Goal: Task Accomplishment & Management: Complete application form

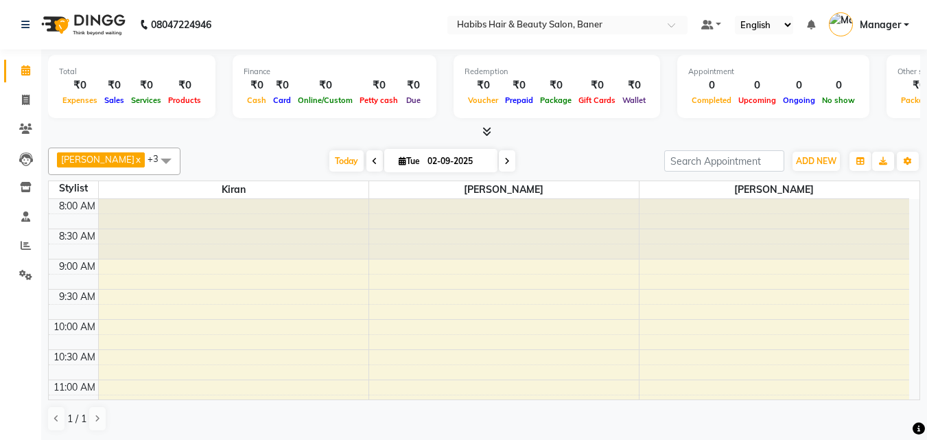
scroll to position [61, 0]
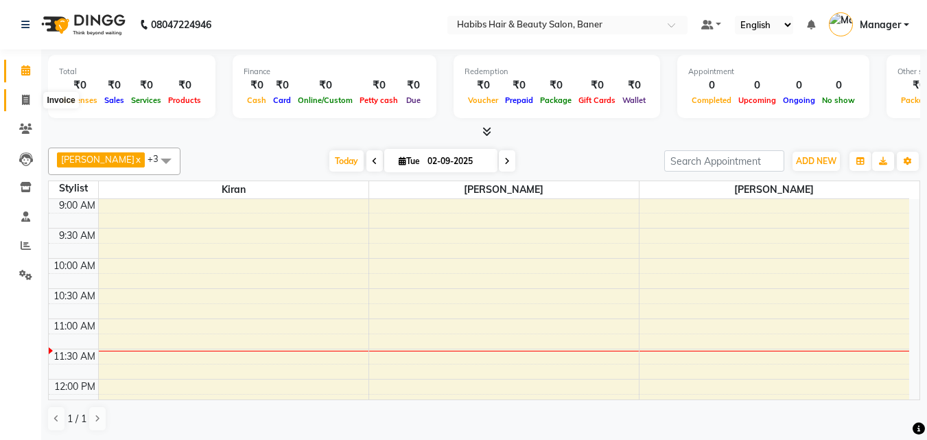
click at [19, 98] on span at bounding box center [26, 101] width 24 height 16
select select "5356"
select select "service"
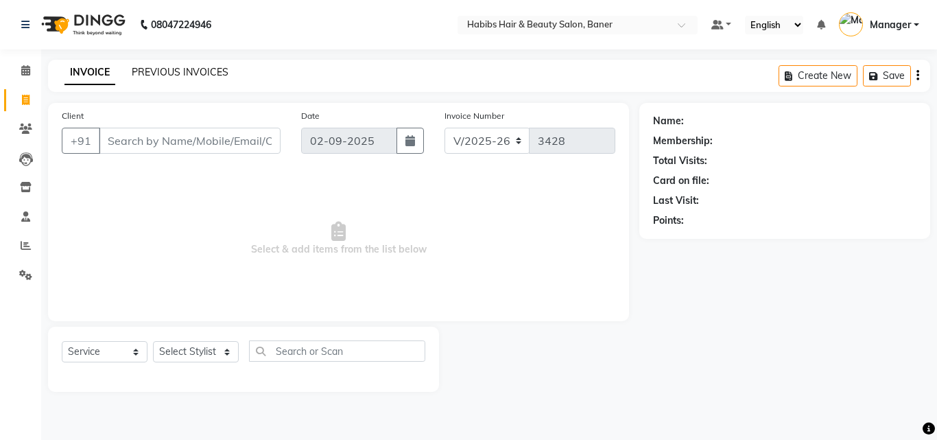
click at [178, 70] on link "PREVIOUS INVOICES" at bounding box center [180, 72] width 97 height 12
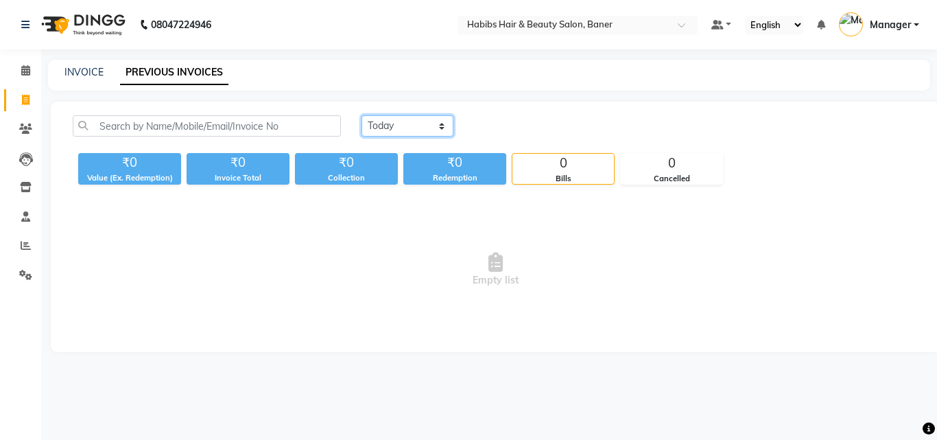
click at [413, 124] on select "[DATE] [DATE] Custom Range" at bounding box center [407, 125] width 92 height 21
click at [361, 115] on select "[DATE] [DATE] Custom Range" at bounding box center [407, 125] width 92 height 21
click at [403, 126] on select "[DATE] [DATE] Custom Range" at bounding box center [407, 125] width 92 height 21
select select "[DATE]"
click at [361, 115] on select "[DATE] [DATE] Custom Range" at bounding box center [407, 125] width 92 height 21
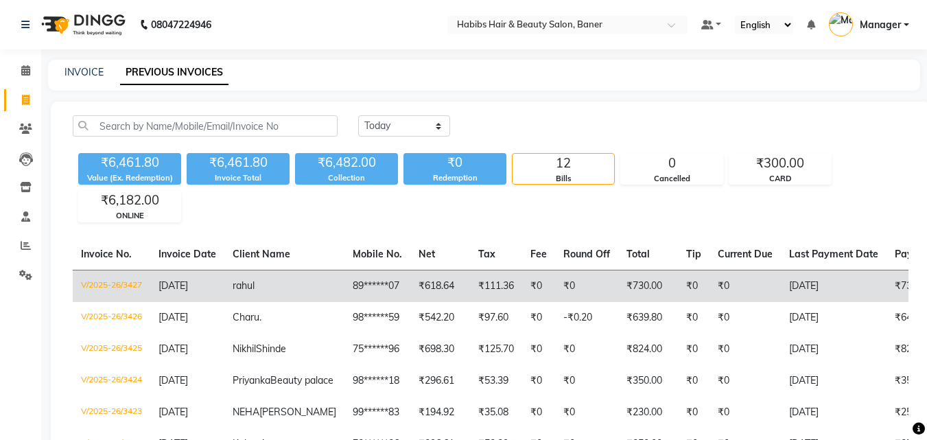
click at [134, 290] on td "V/2025-26/3427" at bounding box center [111, 286] width 77 height 32
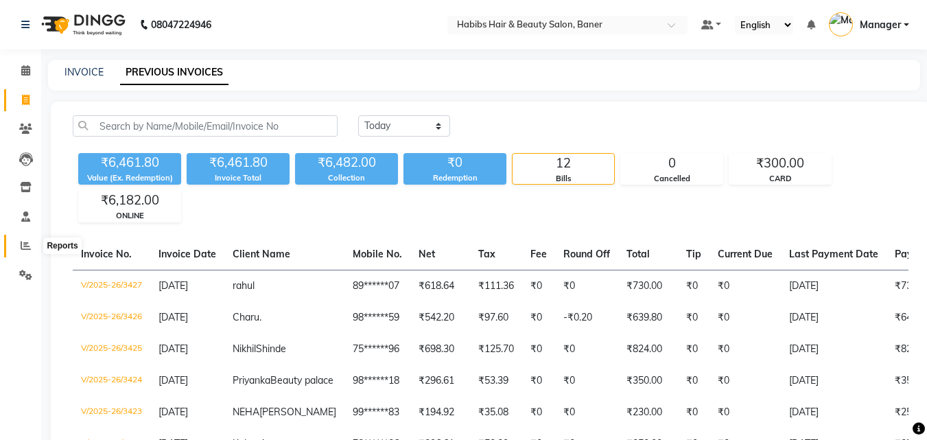
click at [19, 246] on span at bounding box center [26, 246] width 24 height 16
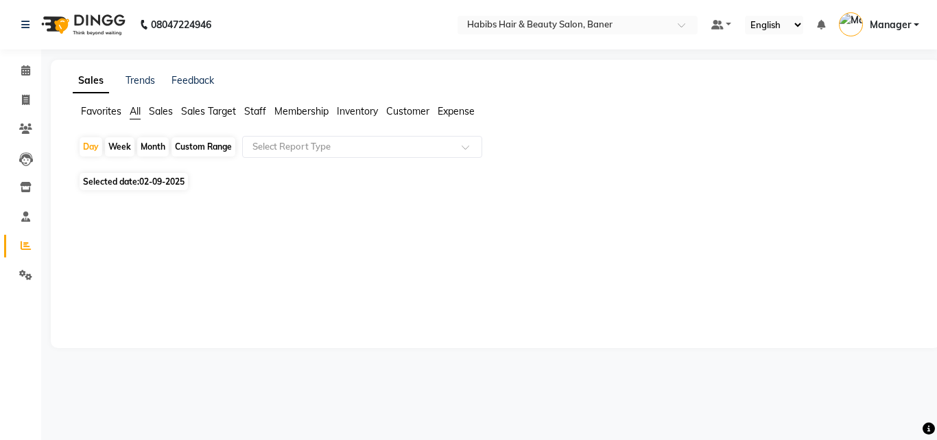
click at [158, 178] on span "02-09-2025" at bounding box center [161, 181] width 45 height 10
select select "9"
select select "2025"
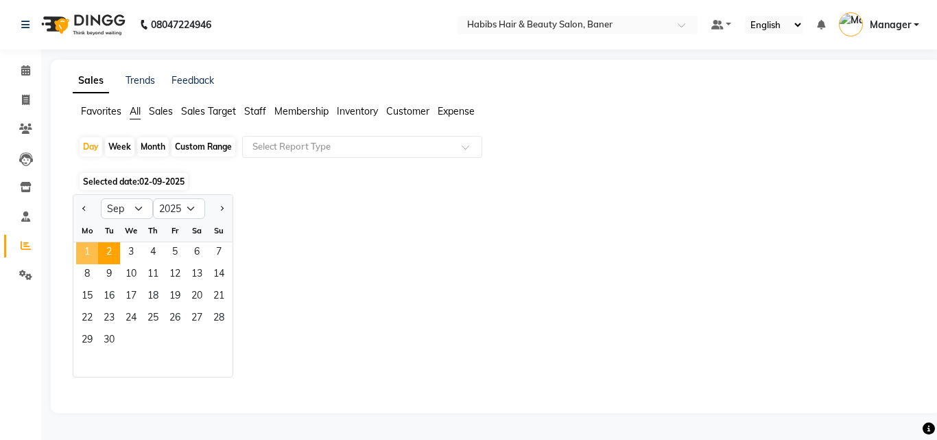
click at [82, 246] on span "1" at bounding box center [87, 253] width 22 height 22
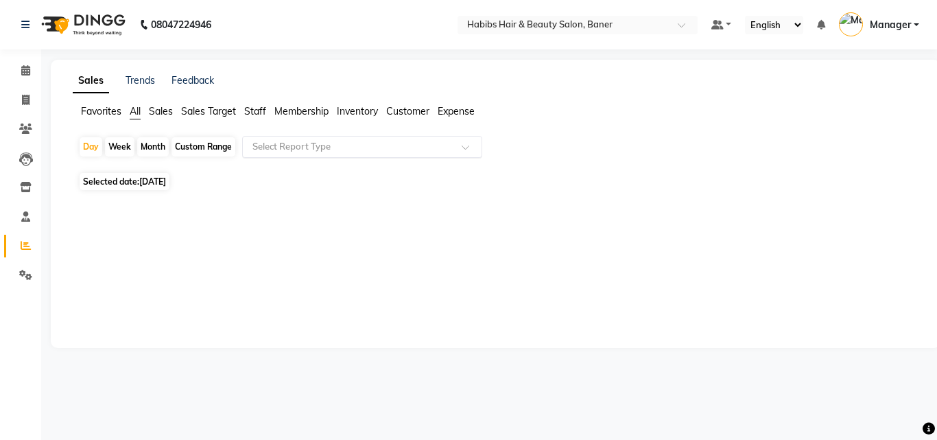
click at [297, 143] on input "text" at bounding box center [349, 147] width 198 height 14
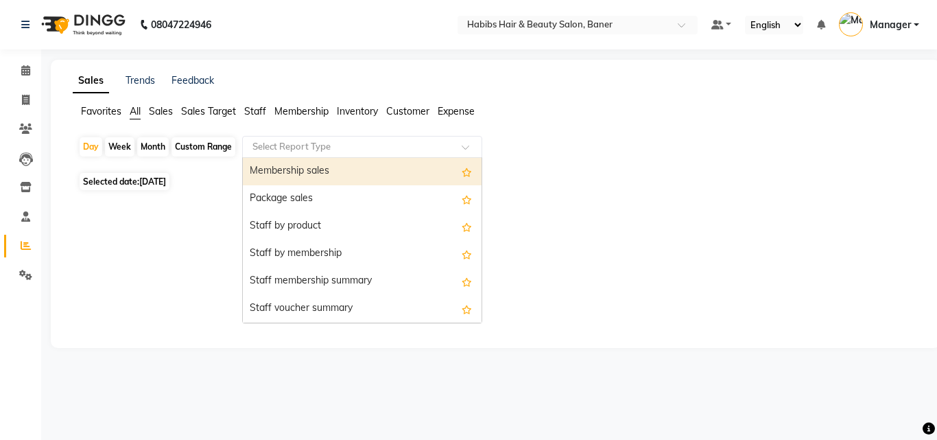
click at [303, 178] on div "Membership sales" at bounding box center [362, 171] width 239 height 27
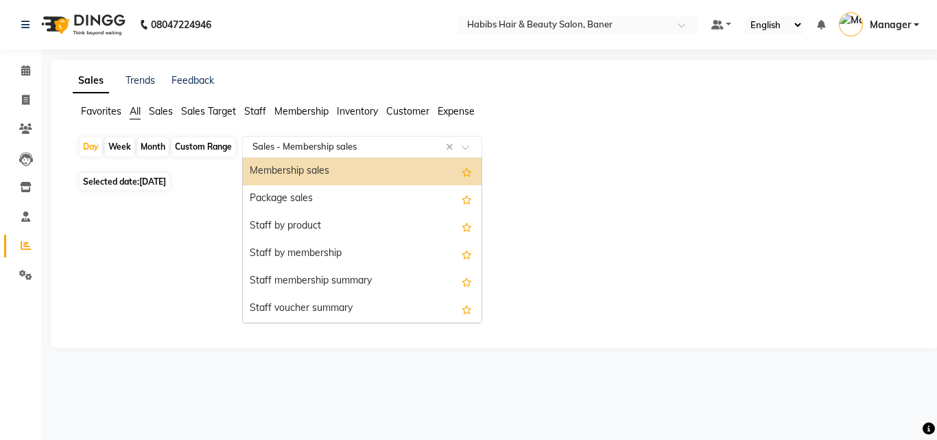
click at [340, 146] on input "text" at bounding box center [349, 147] width 198 height 14
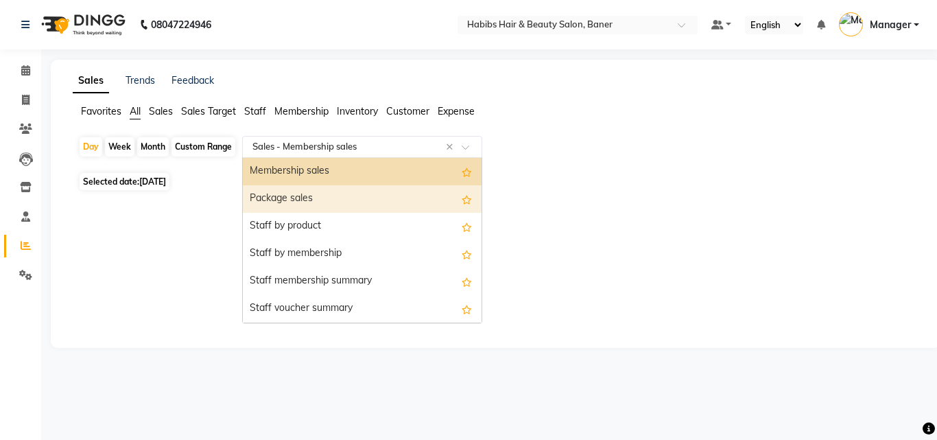
click at [338, 198] on div "Package sales" at bounding box center [362, 198] width 239 height 27
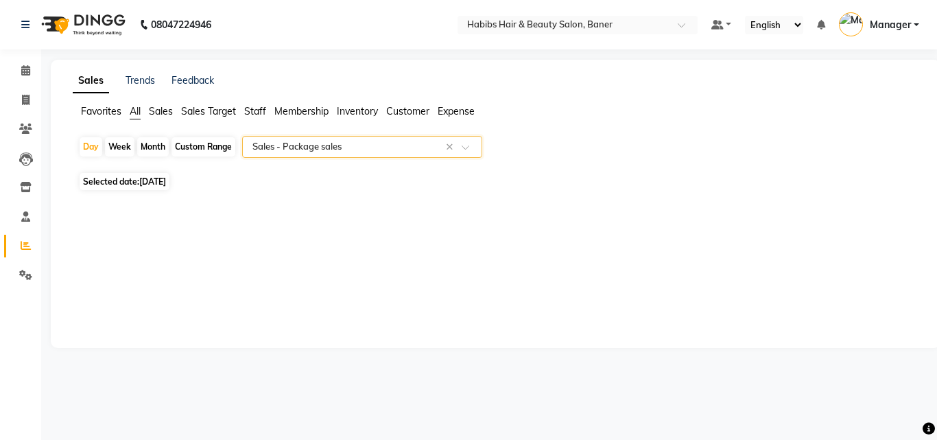
click at [370, 145] on input "text" at bounding box center [349, 147] width 198 height 14
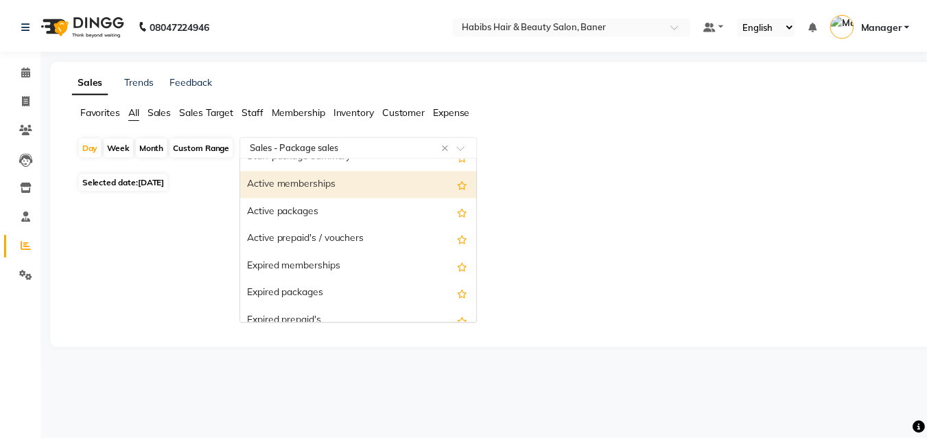
scroll to position [411, 0]
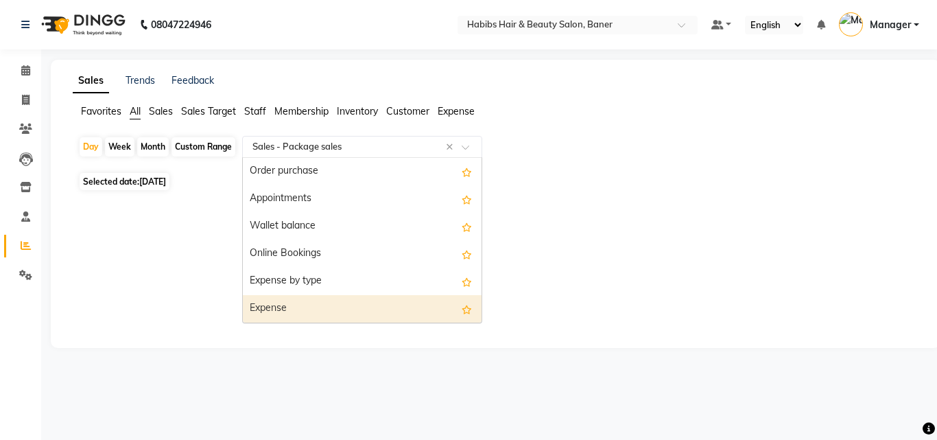
click at [321, 318] on div "Expense" at bounding box center [362, 308] width 239 height 27
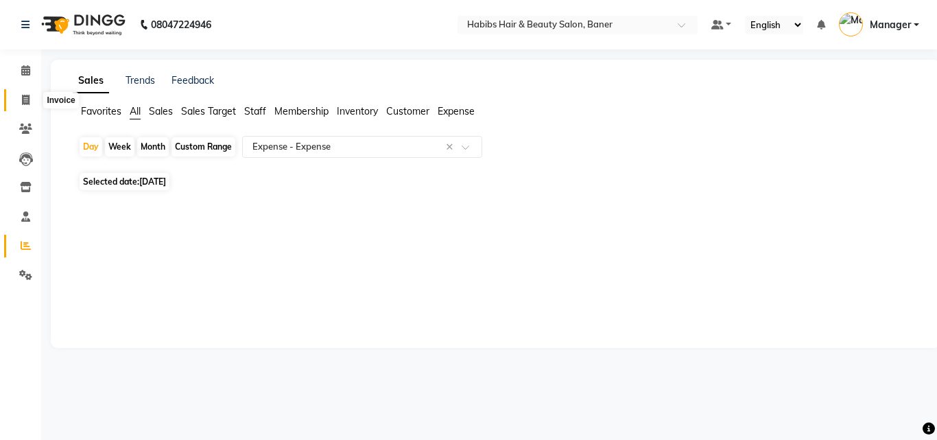
click at [35, 99] on span at bounding box center [26, 101] width 24 height 16
select select "5356"
select select "service"
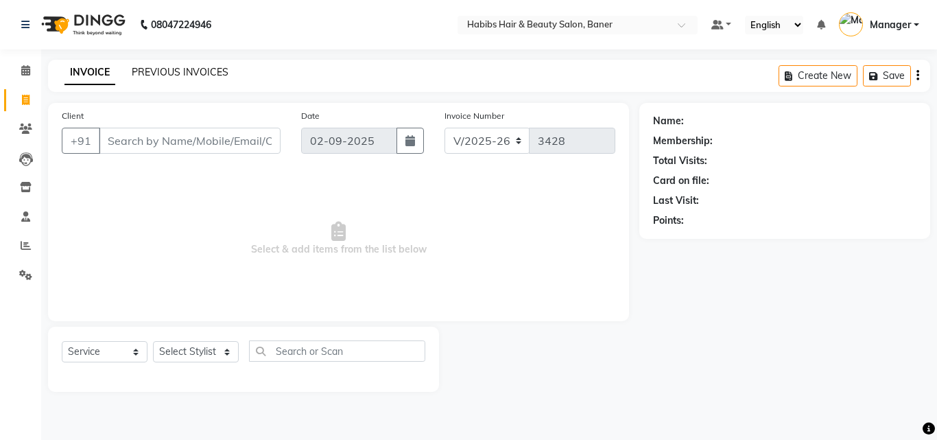
click at [141, 69] on link "PREVIOUS INVOICES" at bounding box center [180, 72] width 97 height 12
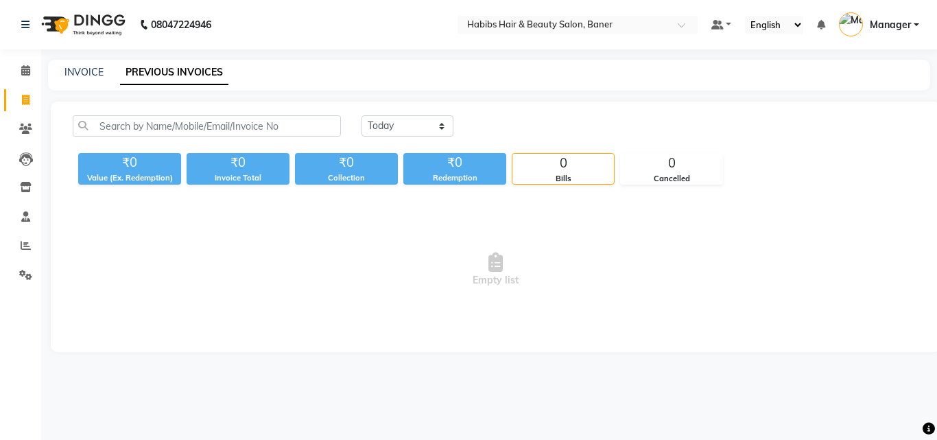
click at [23, 91] on link "Invoice" at bounding box center [20, 100] width 33 height 23
select select "service"
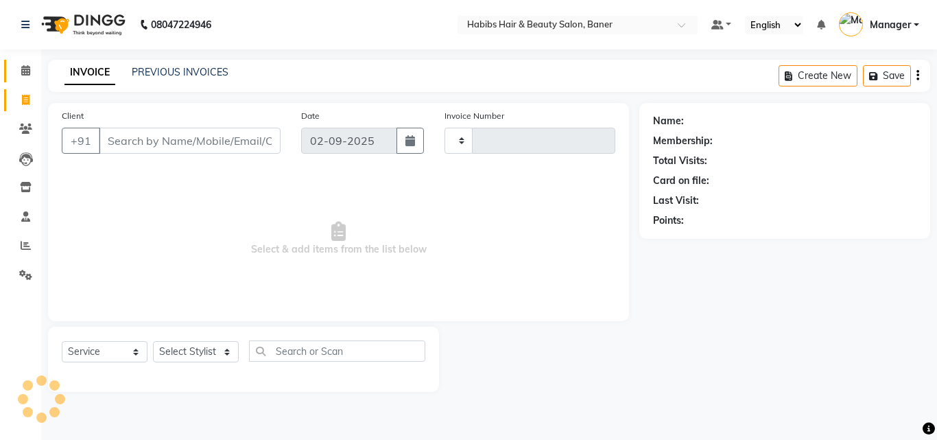
type input "3428"
select select "5356"
click at [27, 69] on icon at bounding box center [25, 70] width 9 height 10
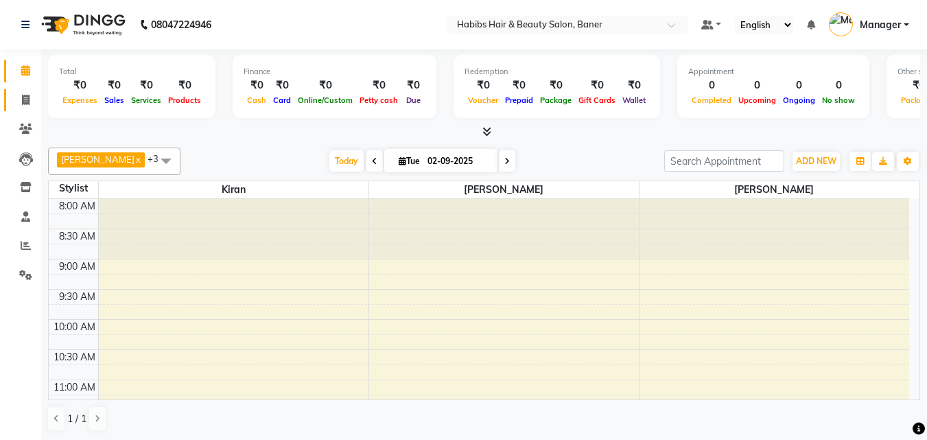
click at [19, 91] on link "Invoice" at bounding box center [20, 100] width 33 height 23
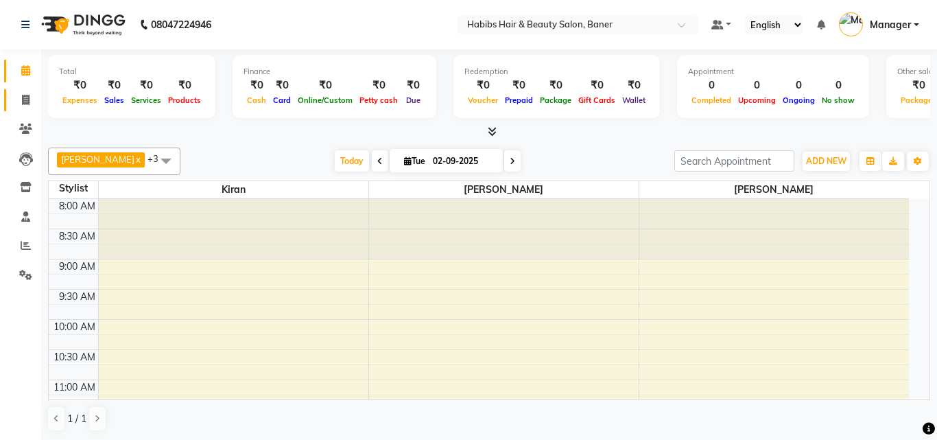
select select "5356"
select select "service"
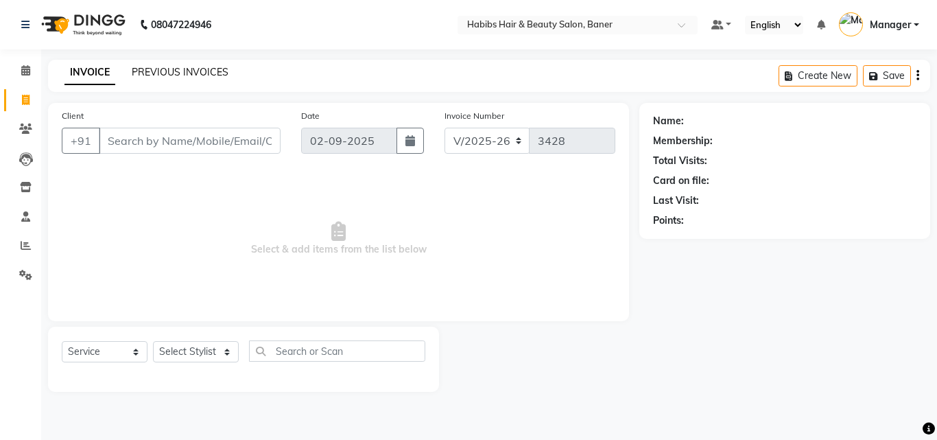
click at [195, 70] on link "PREVIOUS INVOICES" at bounding box center [180, 72] width 97 height 12
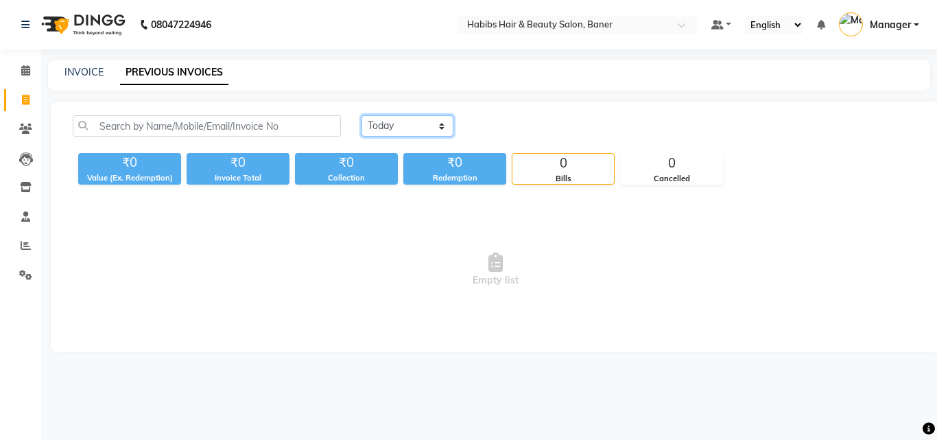
click at [393, 123] on select "[DATE] [DATE] Custom Range" at bounding box center [407, 125] width 92 height 21
select select "[DATE]"
click at [361, 115] on select "[DATE] [DATE] Custom Range" at bounding box center [407, 125] width 92 height 21
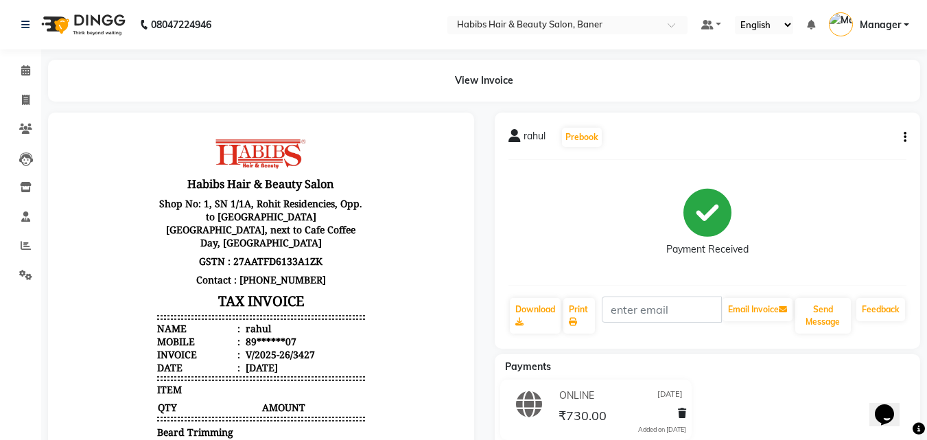
click at [905, 139] on div "rahul Prebook Payment Received Download Print Email Invoice Send Message Feedba…" at bounding box center [707, 230] width 426 height 236
click at [904, 138] on icon "button" at bounding box center [904, 137] width 3 height 1
click at [804, 162] on div "Edit Invoice" at bounding box center [836, 162] width 94 height 17
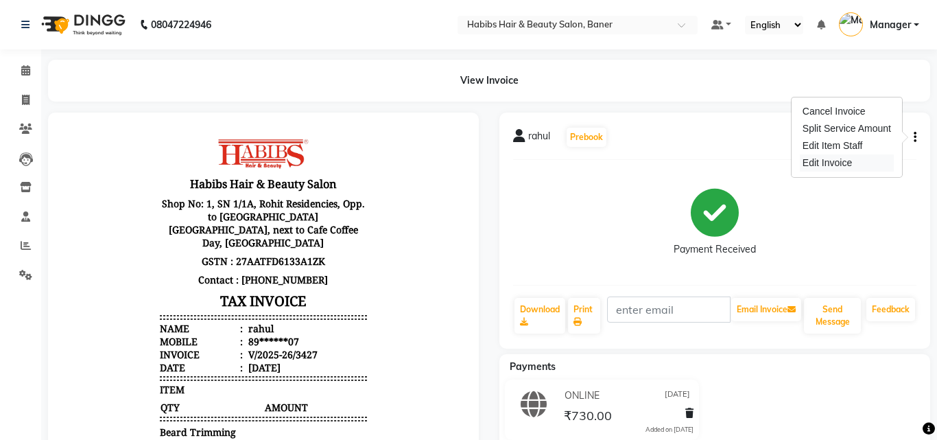
select select "service"
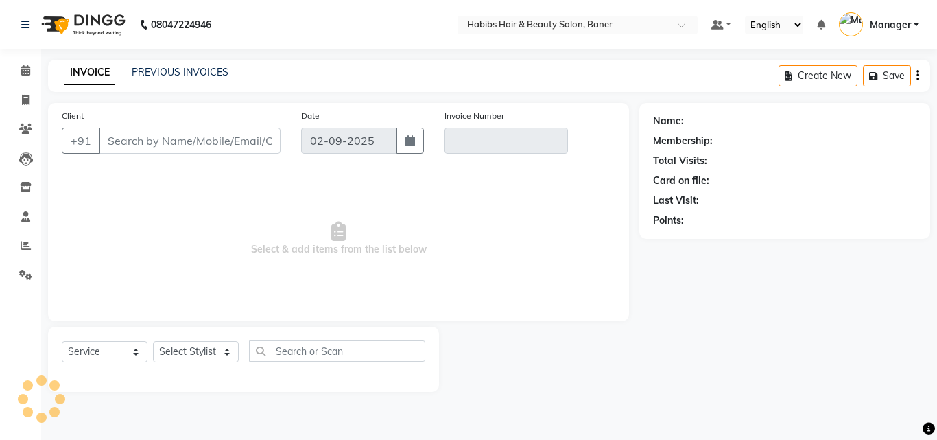
type input "89******07"
type input "V/2025-26/3427"
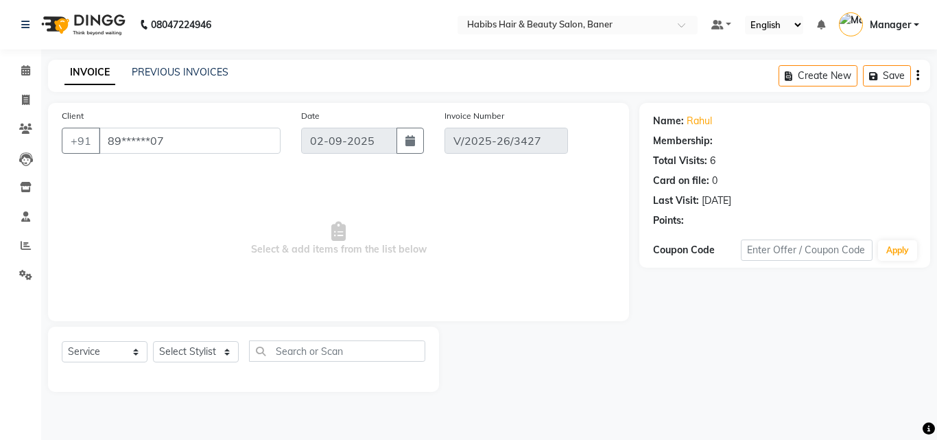
type input "[DATE]"
select select "select"
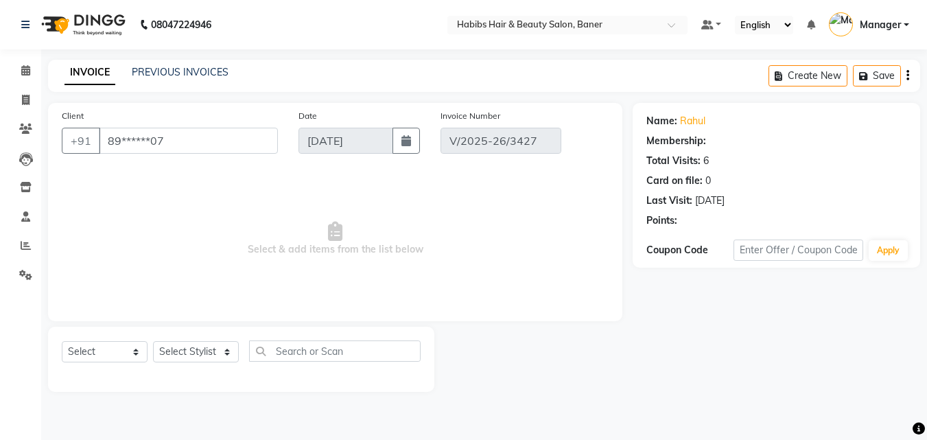
select select "2: Object"
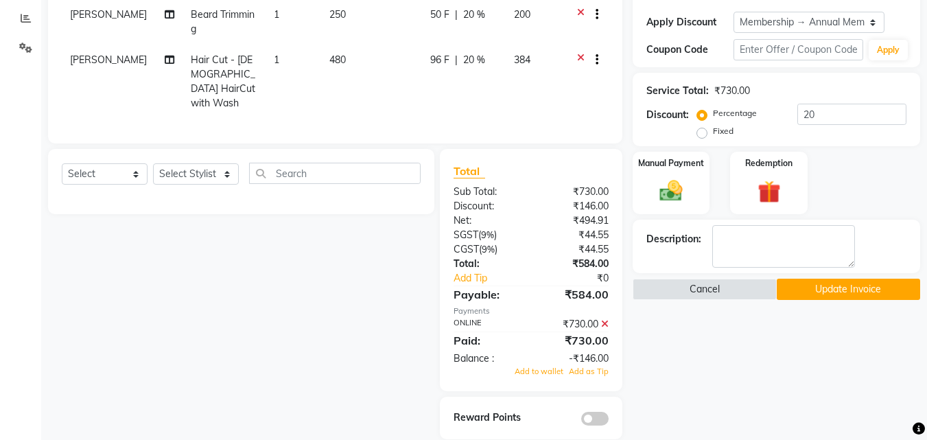
scroll to position [243, 0]
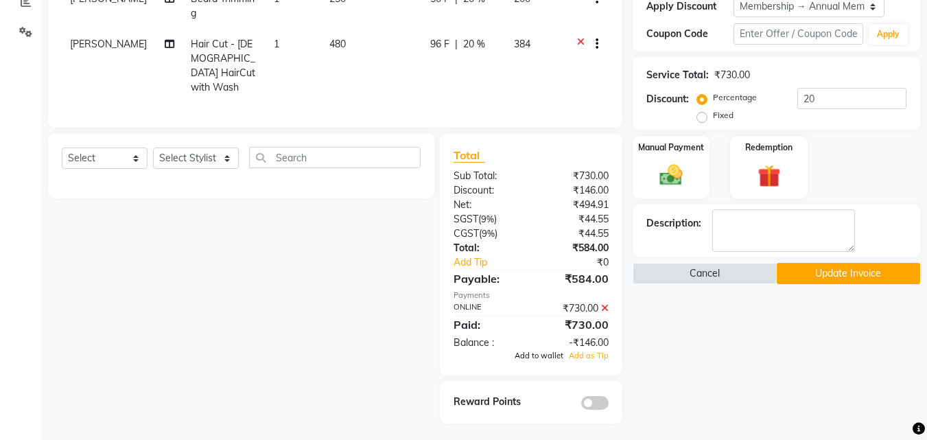
click at [546, 353] on span "Add to wallet" at bounding box center [538, 355] width 49 height 10
click at [592, 407] on span at bounding box center [594, 408] width 27 height 14
click at [608, 409] on input "checkbox" at bounding box center [608, 409] width 0 height 0
click at [855, 272] on button "Update Invoice" at bounding box center [847, 273] width 143 height 21
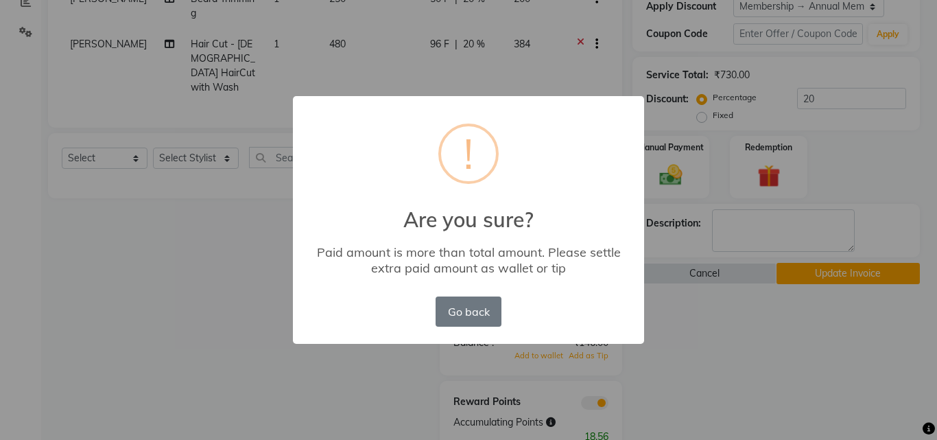
click at [818, 313] on div "× ! Are you sure? Paid amount is more than total amount. Please settle extra pa…" at bounding box center [468, 220] width 937 height 440
click at [444, 305] on button "Go back" at bounding box center [468, 311] width 66 height 30
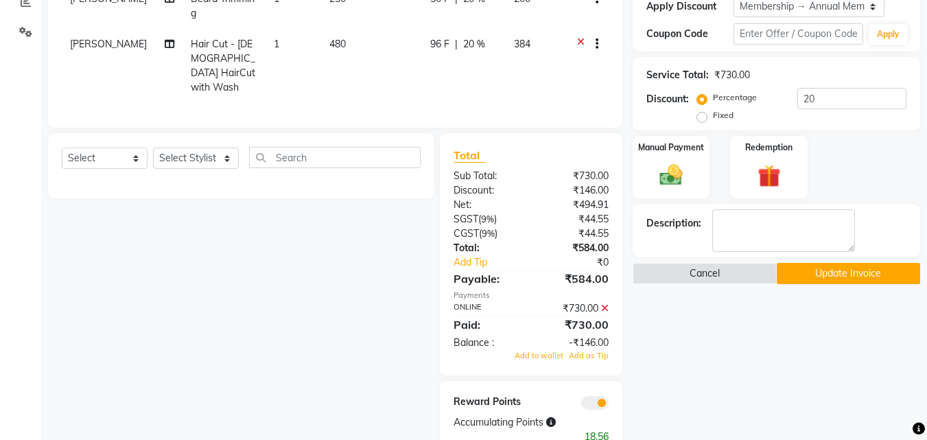
click at [604, 303] on icon at bounding box center [605, 308] width 8 height 10
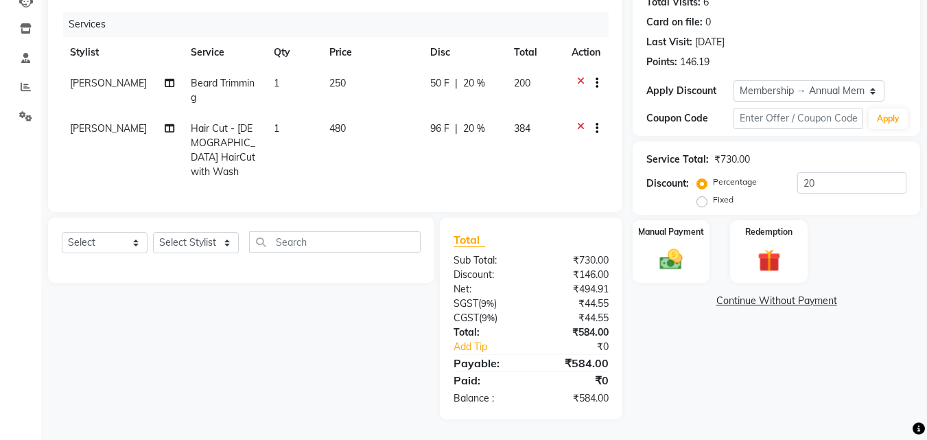
scroll to position [154, 0]
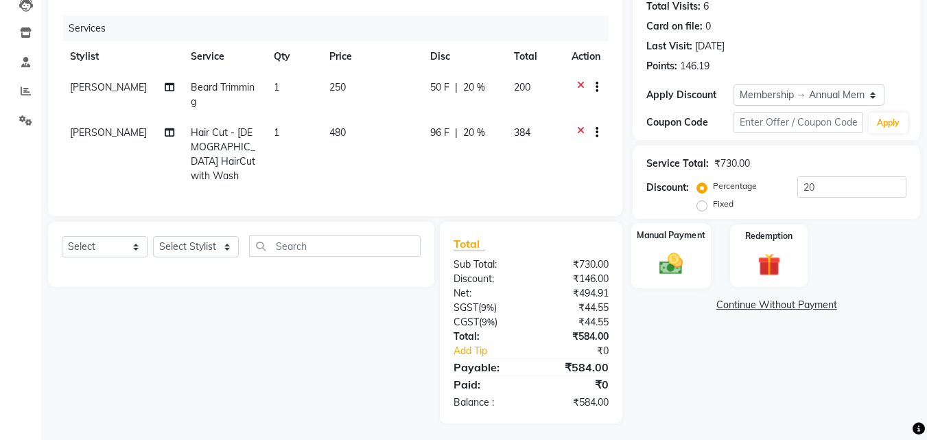
click at [680, 246] on div "Manual Payment" at bounding box center [671, 255] width 80 height 65
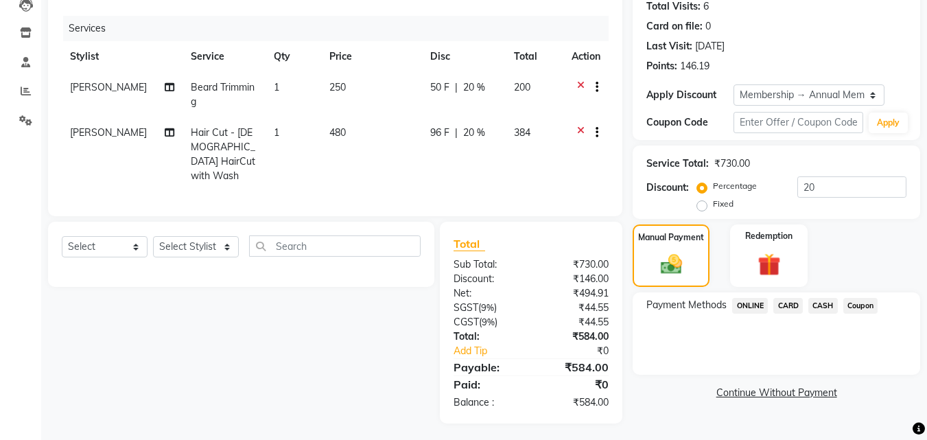
click at [745, 302] on span "ONLINE" at bounding box center [750, 306] width 36 height 16
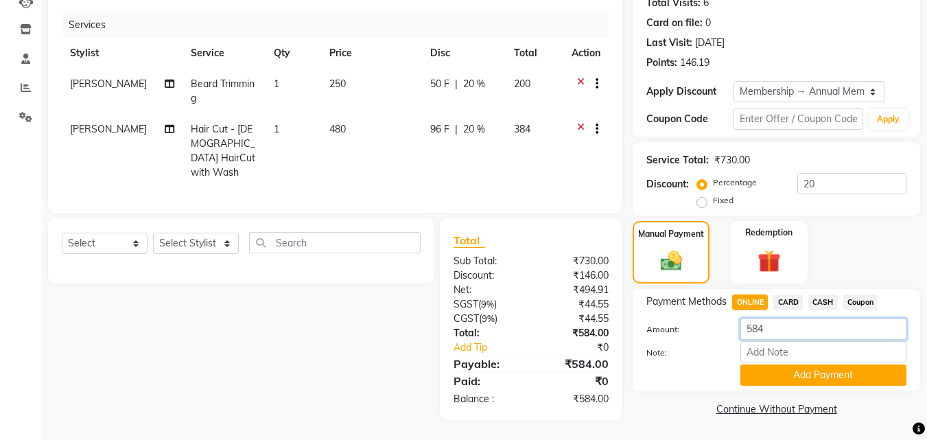
drag, startPoint x: 778, startPoint y: 333, endPoint x: 692, endPoint y: 349, distance: 87.3
click at [692, 349] on div "Amount: 584 Note: Add Payment" at bounding box center [776, 351] width 260 height 67
type input "730"
click at [840, 378] on button "Add Payment" at bounding box center [823, 374] width 166 height 21
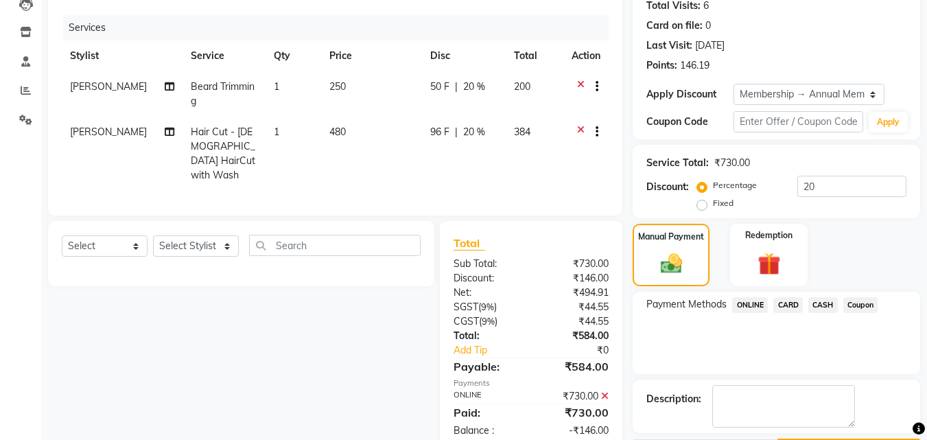
scroll to position [277, 0]
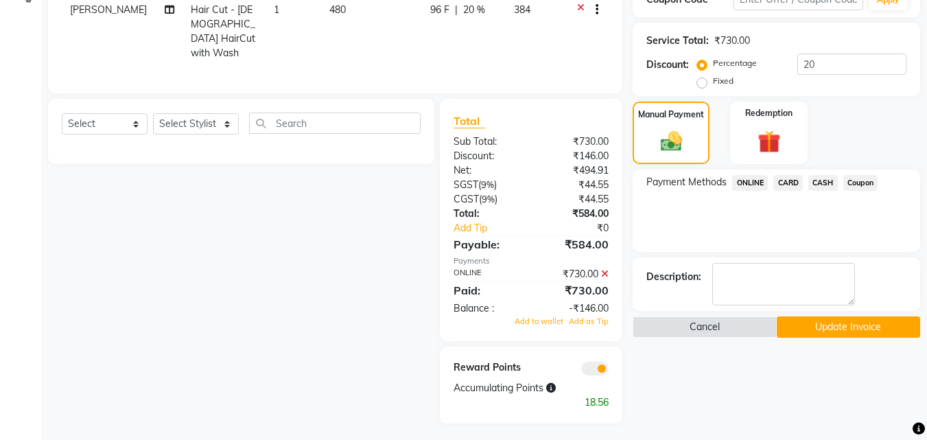
click at [546, 324] on div "Total Sub Total: ₹730.00 Discount: ₹146.00 Net: ₹494.91 SGST ( 9% ) ₹44.55 CGST…" at bounding box center [531, 220] width 182 height 242
click at [551, 317] on span "Add to wallet" at bounding box center [538, 321] width 49 height 10
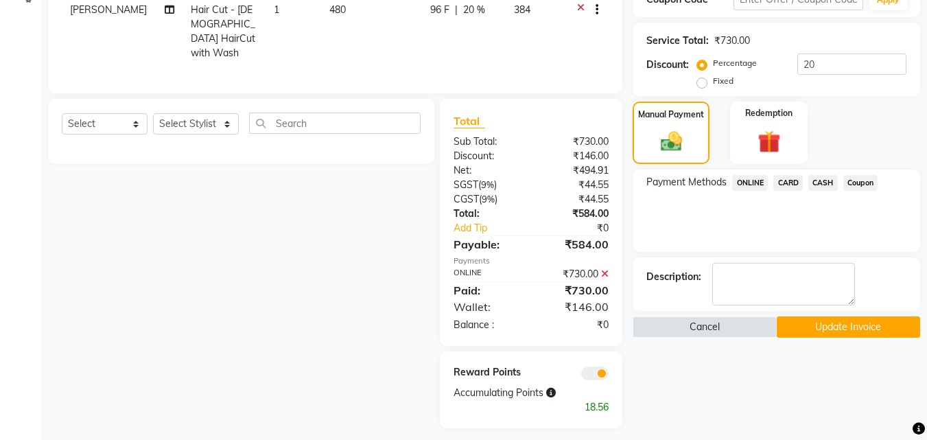
click at [847, 325] on button "Update Invoice" at bounding box center [847, 326] width 143 height 21
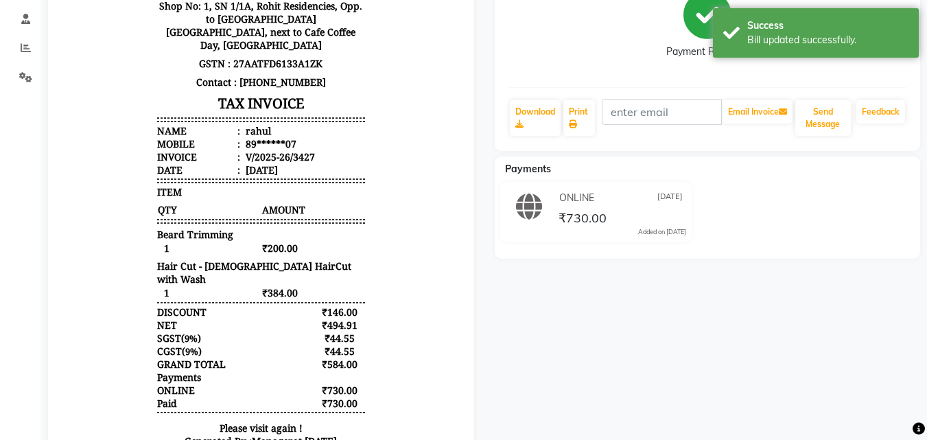
scroll to position [206, 0]
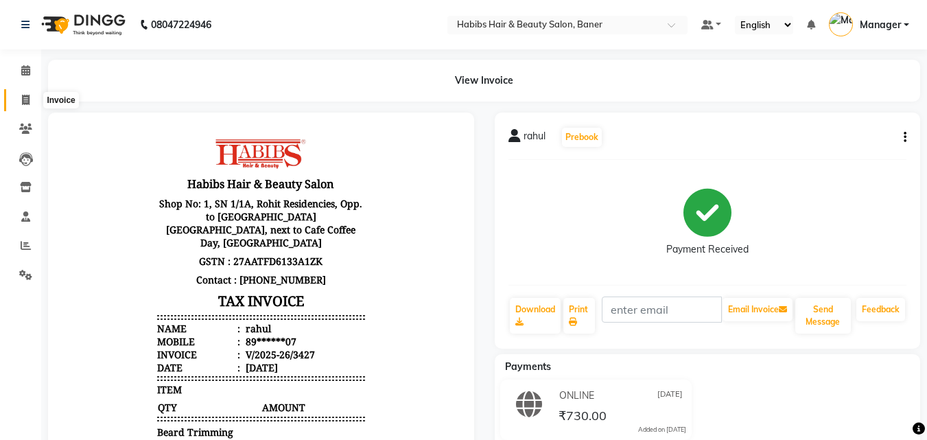
click at [22, 97] on icon at bounding box center [26, 100] width 8 height 10
select select "5356"
select select "service"
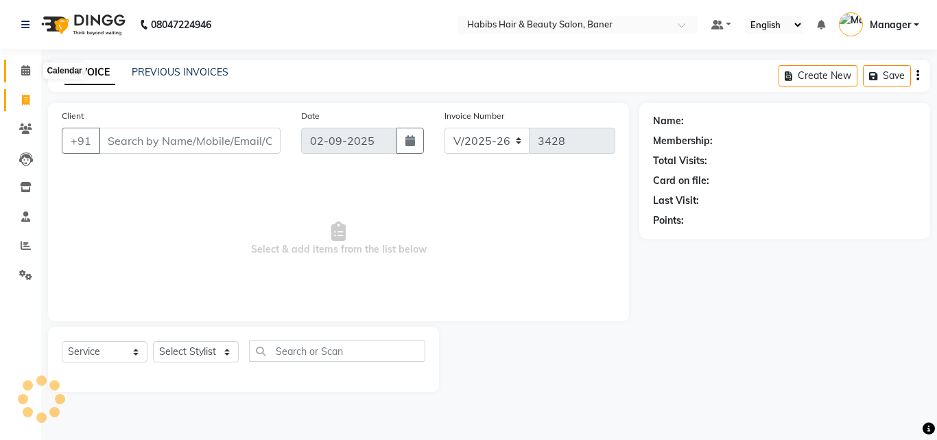
click at [18, 69] on span at bounding box center [26, 71] width 24 height 16
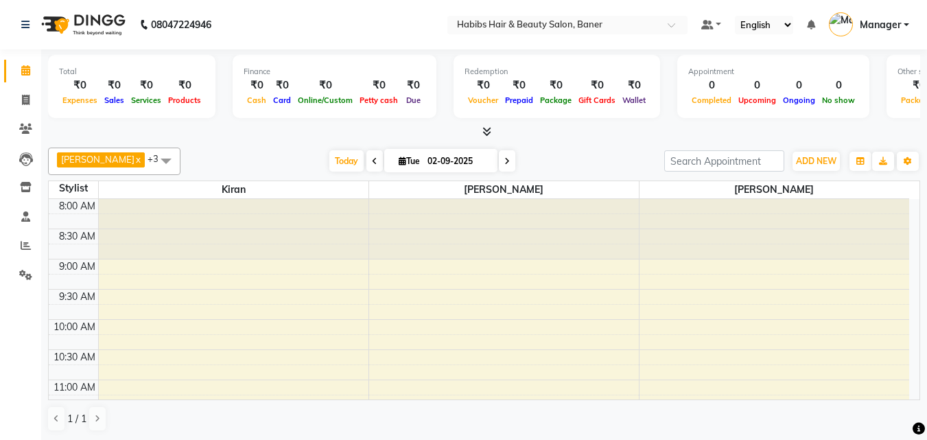
scroll to position [1, 0]
click at [21, 99] on span at bounding box center [26, 100] width 24 height 16
select select "5356"
select select "service"
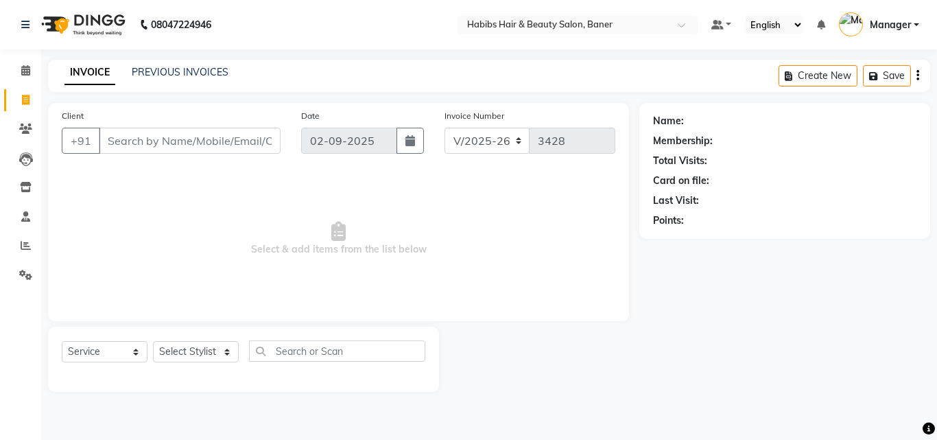
click at [210, 143] on input "Client" at bounding box center [190, 141] width 182 height 26
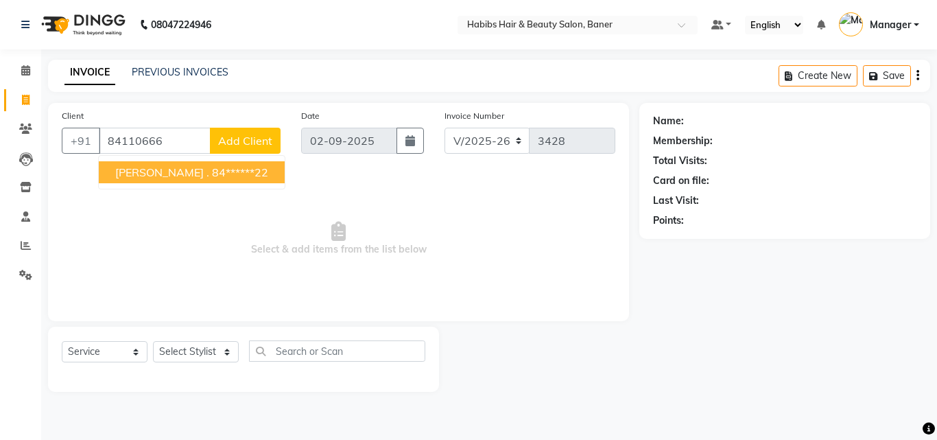
click at [212, 173] on ngb-highlight "84******22" at bounding box center [240, 172] width 56 height 14
type input "84******22"
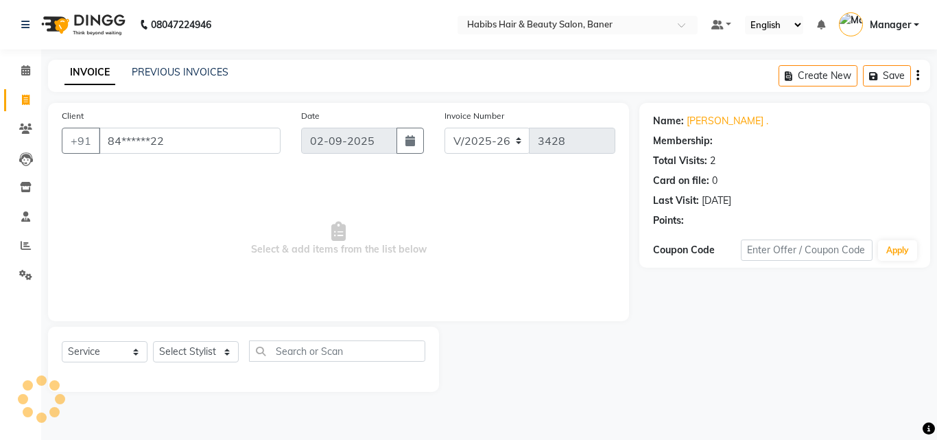
select select "1: Object"
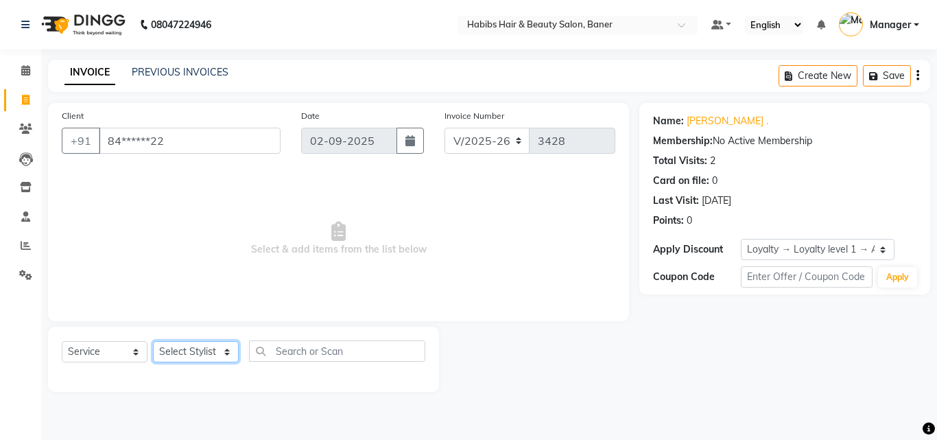
click at [191, 350] on select "Select Stylist Admin Akshay Gaikwad Kiran Manager Pooja Singh Pratik Bhad Ram R…" at bounding box center [196, 351] width 86 height 21
select select "88113"
click at [153, 341] on select "Select Stylist Admin Akshay Gaikwad Kiran Manager Pooja Singh Pratik Bhad Ram R…" at bounding box center [196, 351] width 86 height 21
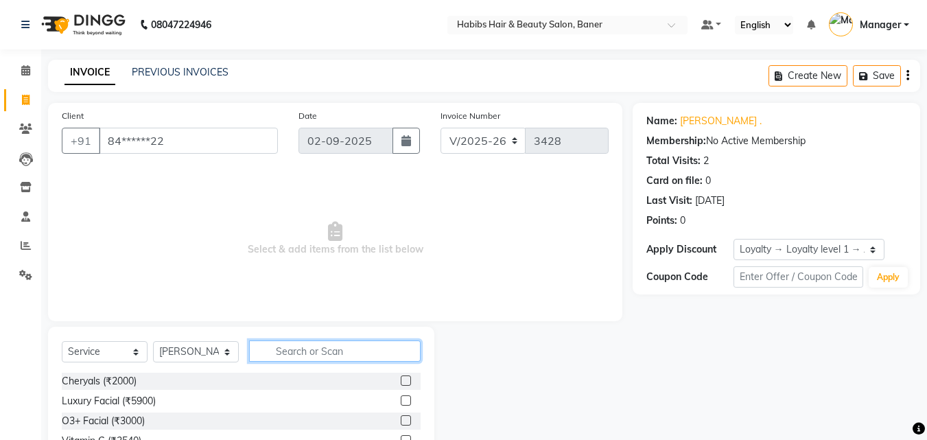
click at [309, 348] on input "text" at bounding box center [334, 350] width 171 height 21
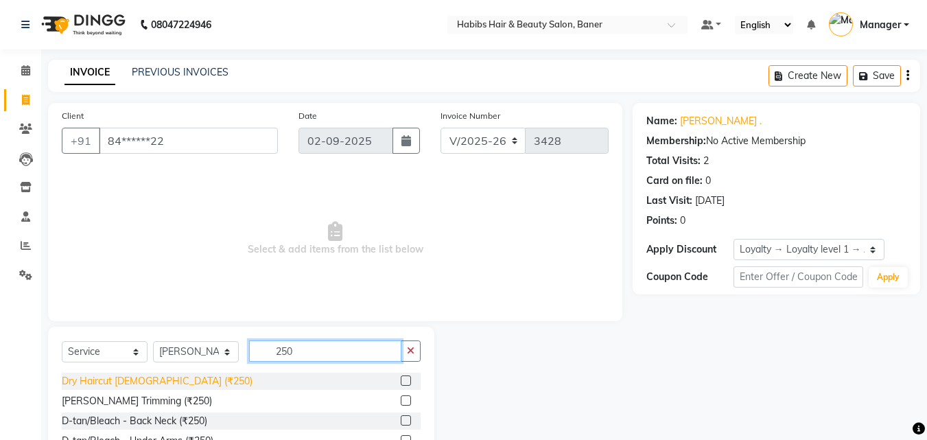
type input "250"
click at [137, 382] on div "Dry Haircut Male (₹250)" at bounding box center [157, 381] width 191 height 14
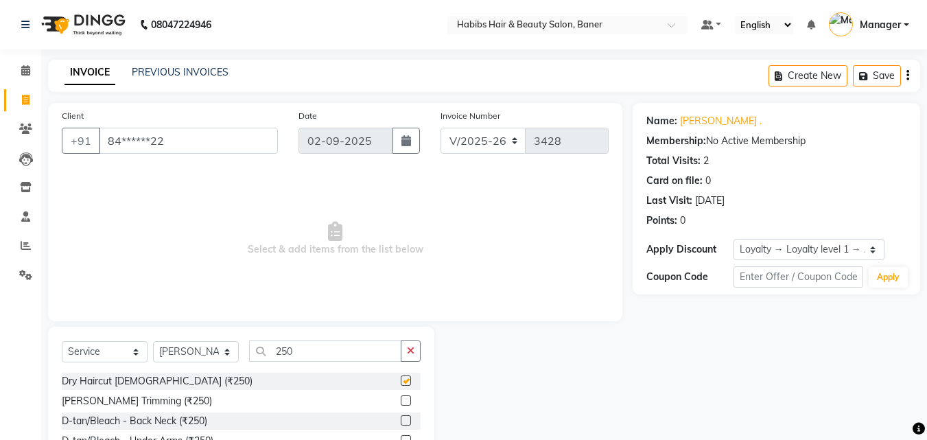
checkbox input "false"
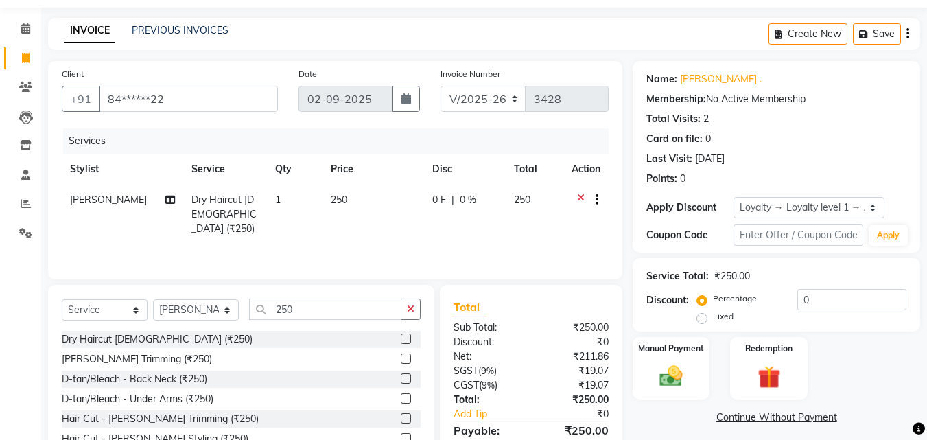
scroll to position [110, 0]
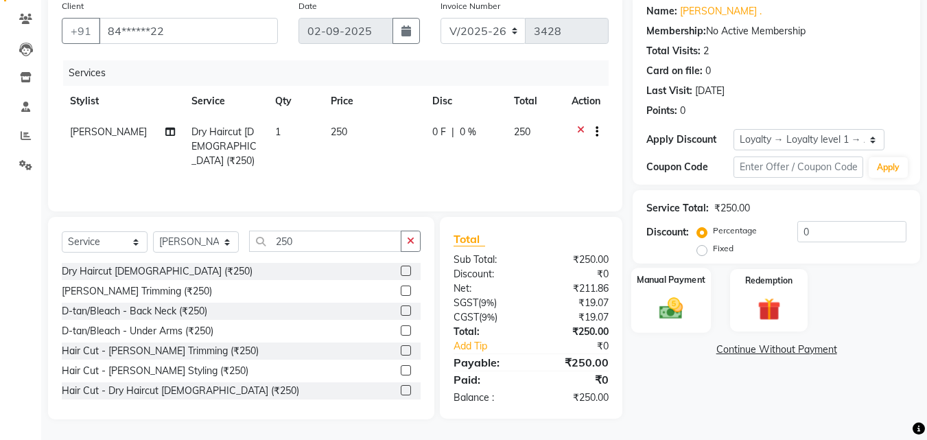
click at [679, 312] on img at bounding box center [671, 307] width 38 height 27
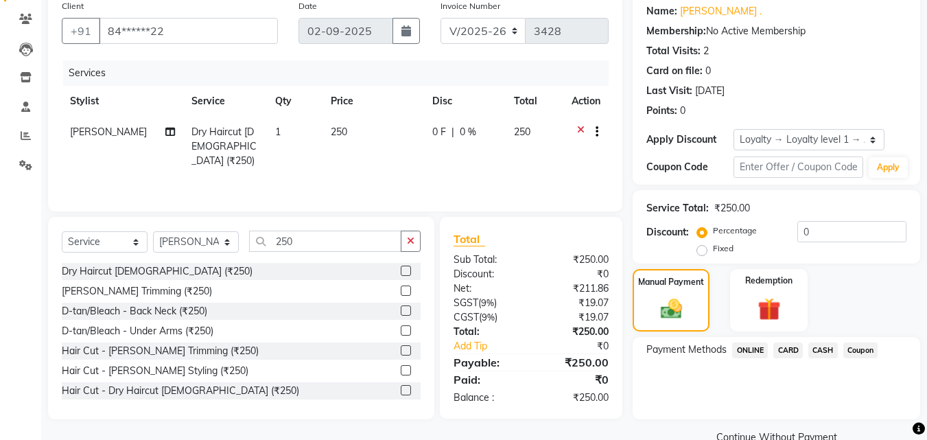
click at [751, 351] on span "ONLINE" at bounding box center [750, 350] width 36 height 16
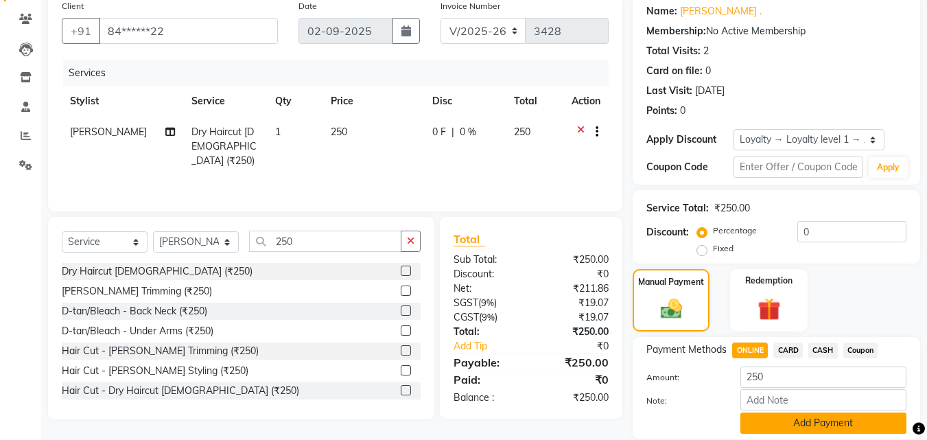
click at [780, 418] on button "Add Payment" at bounding box center [823, 422] width 166 height 21
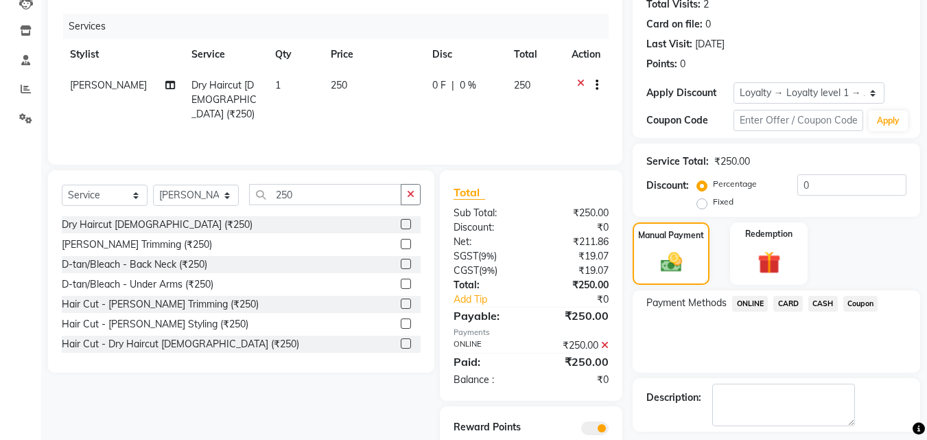
scroll to position [215, 0]
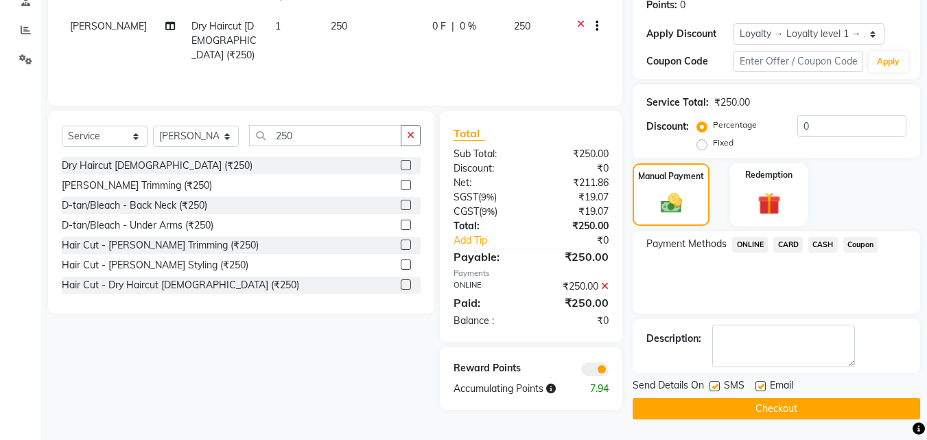
click at [750, 400] on button "Checkout" at bounding box center [775, 408] width 287 height 21
